Goal: Navigation & Orientation: Find specific page/section

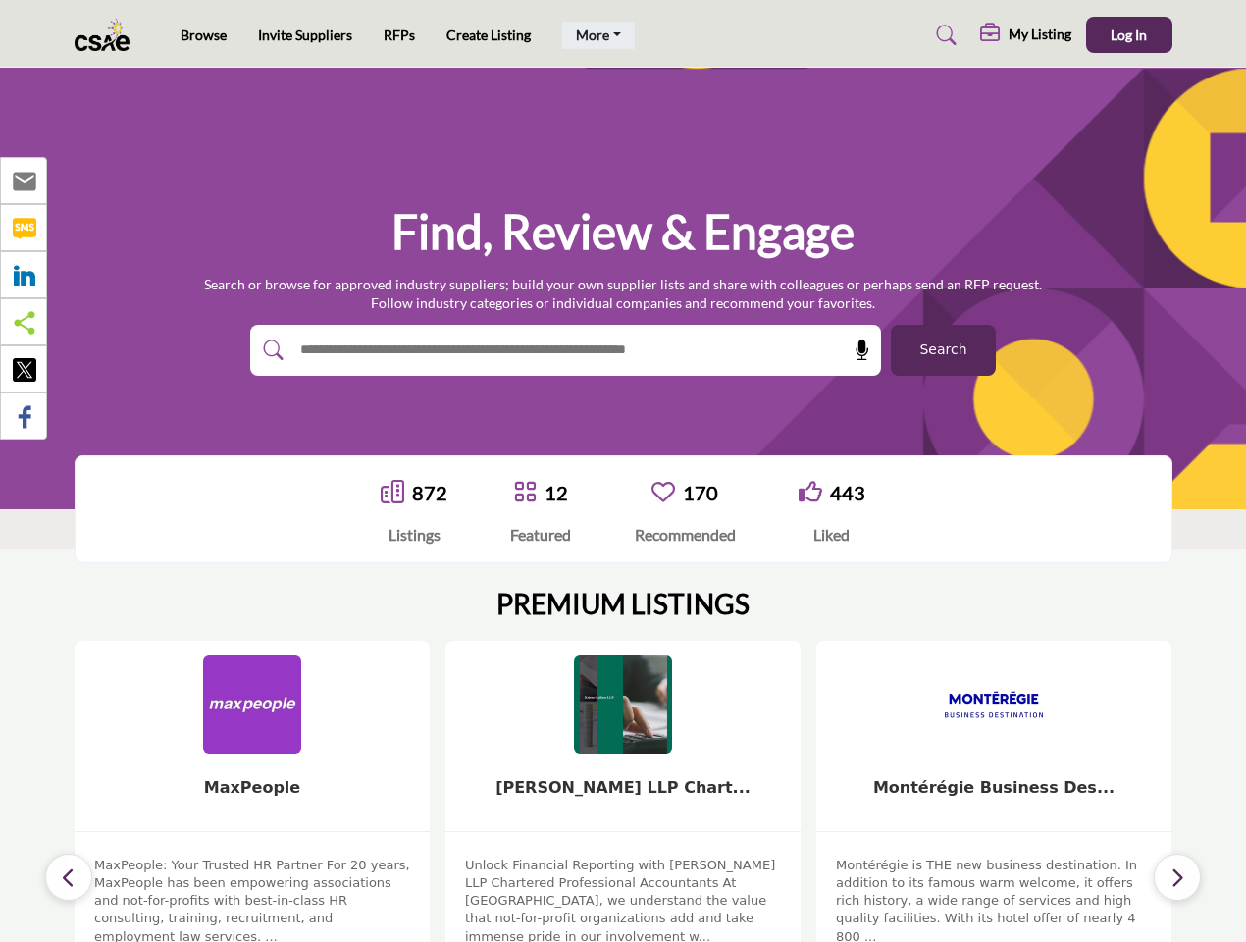
click at [597, 35] on link "More" at bounding box center [598, 35] width 73 height 27
click at [1129, 34] on span "Log In" at bounding box center [1128, 34] width 36 height 17
click at [855, 350] on icon at bounding box center [862, 350] width 20 height 20
type input "**********"
click at [69, 865] on icon "button" at bounding box center [69, 877] width 16 height 25
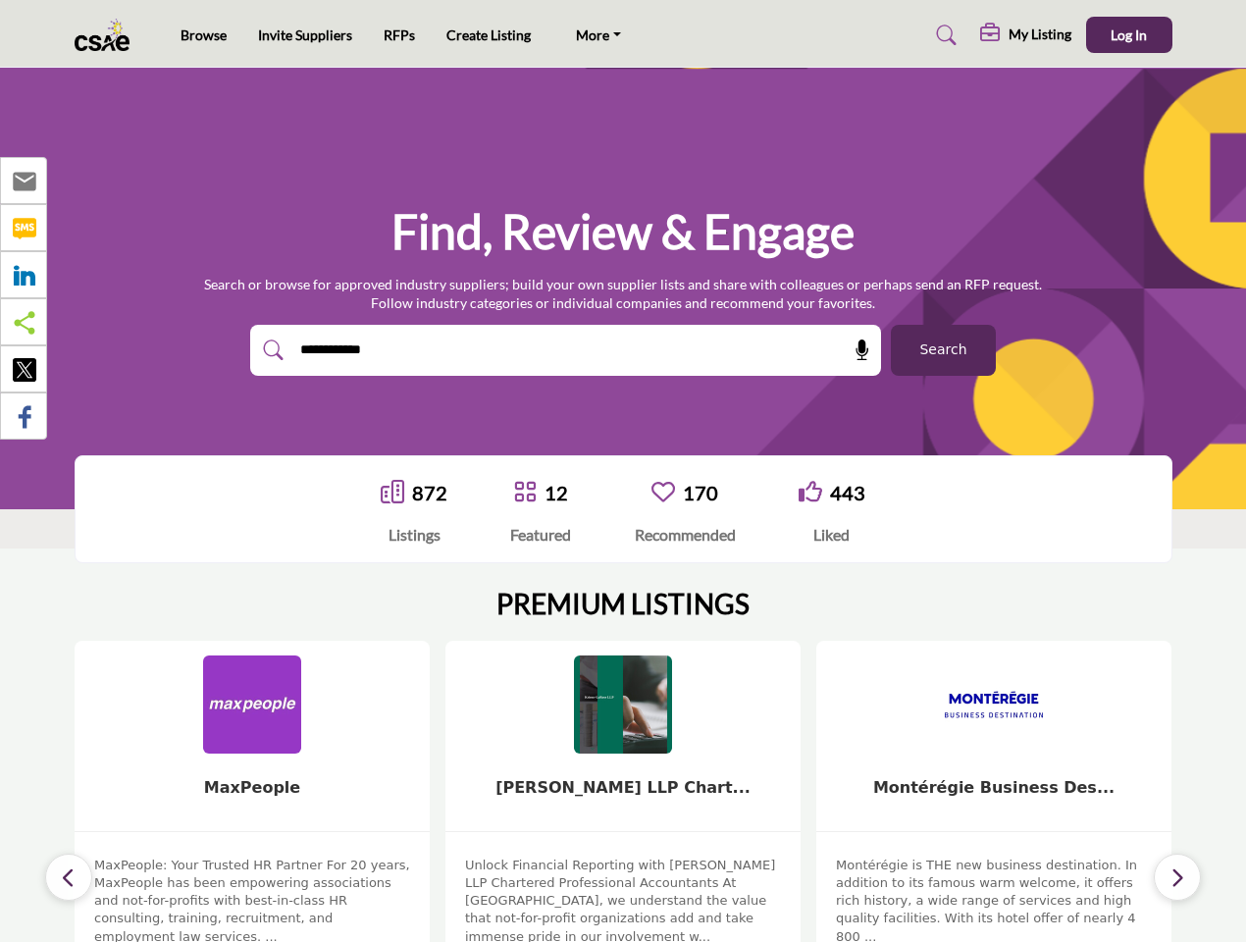
click at [1177, 865] on icon "button" at bounding box center [1177, 877] width 16 height 25
click at [24, 180] on span "Email" at bounding box center [30, 182] width 49 height 24
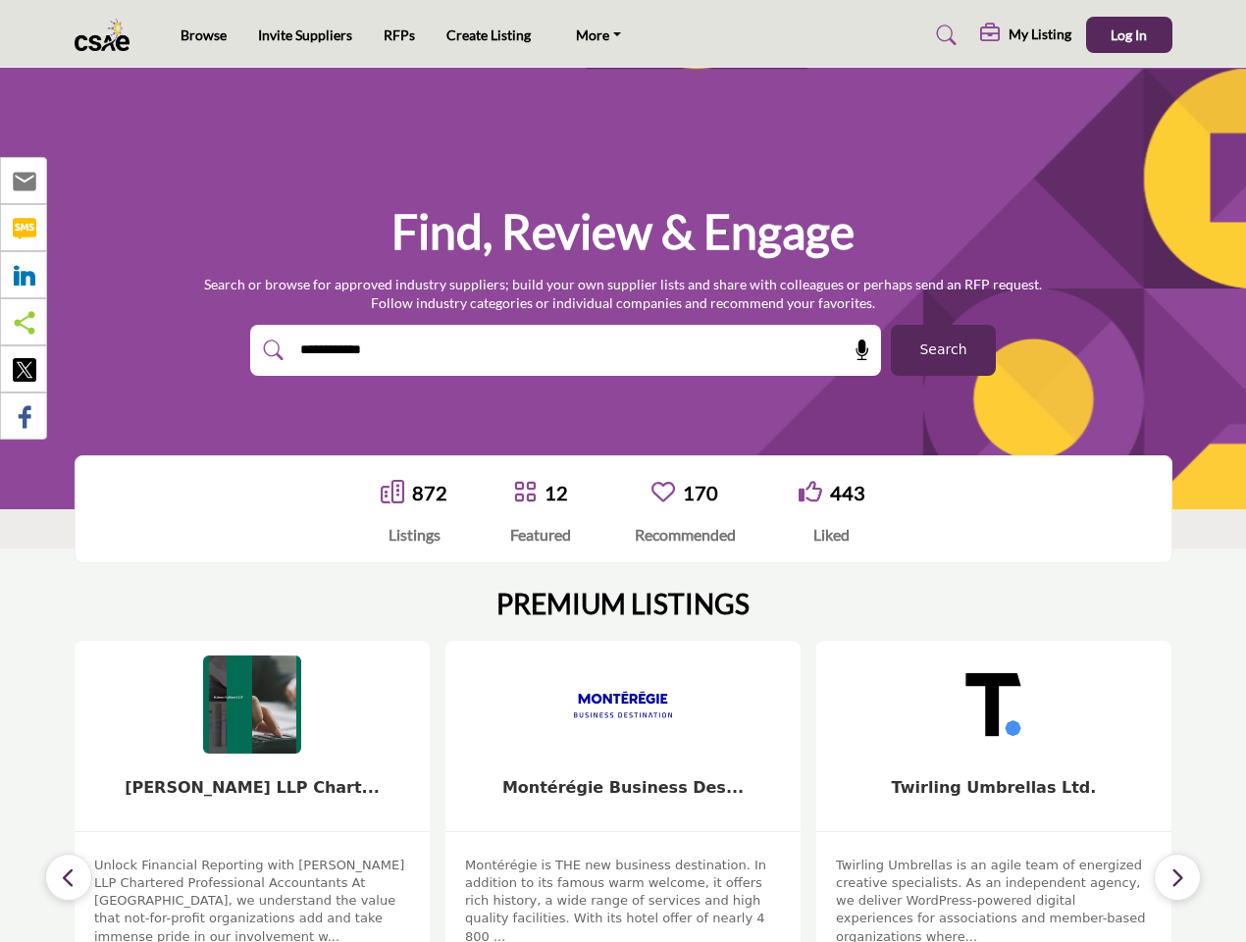
click at [24, 228] on span "Share" at bounding box center [31, 229] width 51 height 24
